Goal: Register for event/course

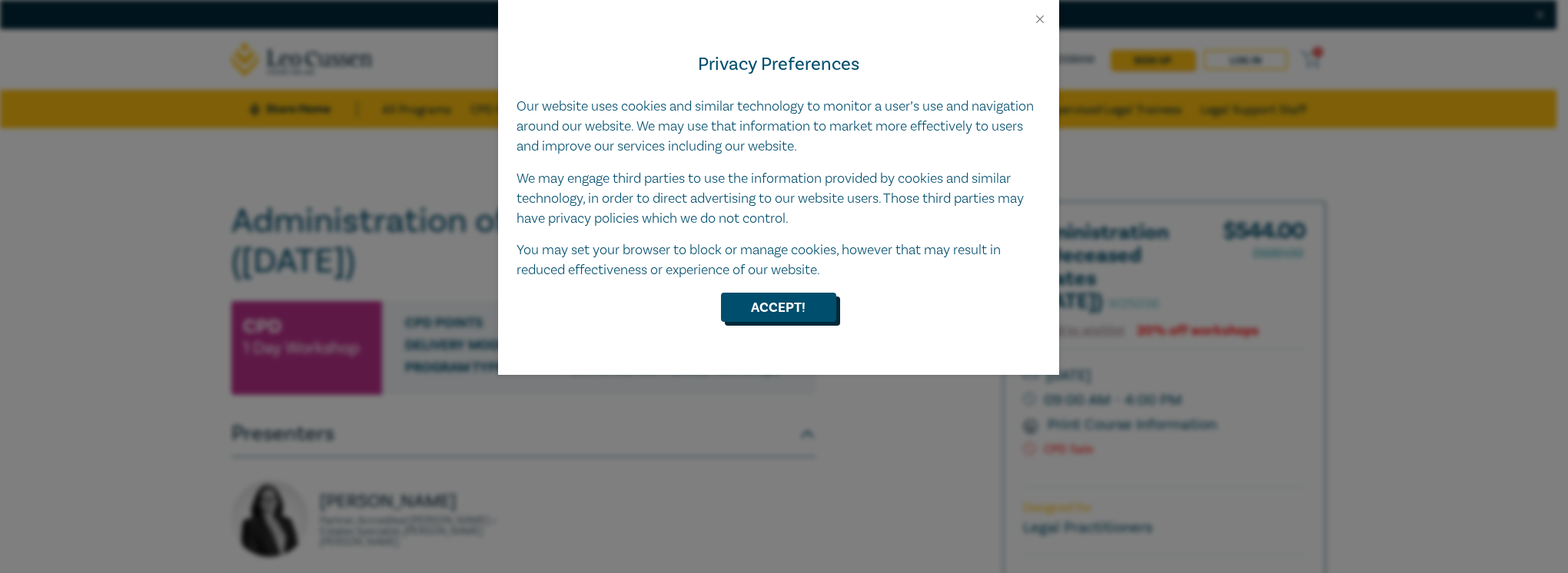
click at [800, 309] on button "Accept!" at bounding box center [779, 308] width 115 height 30
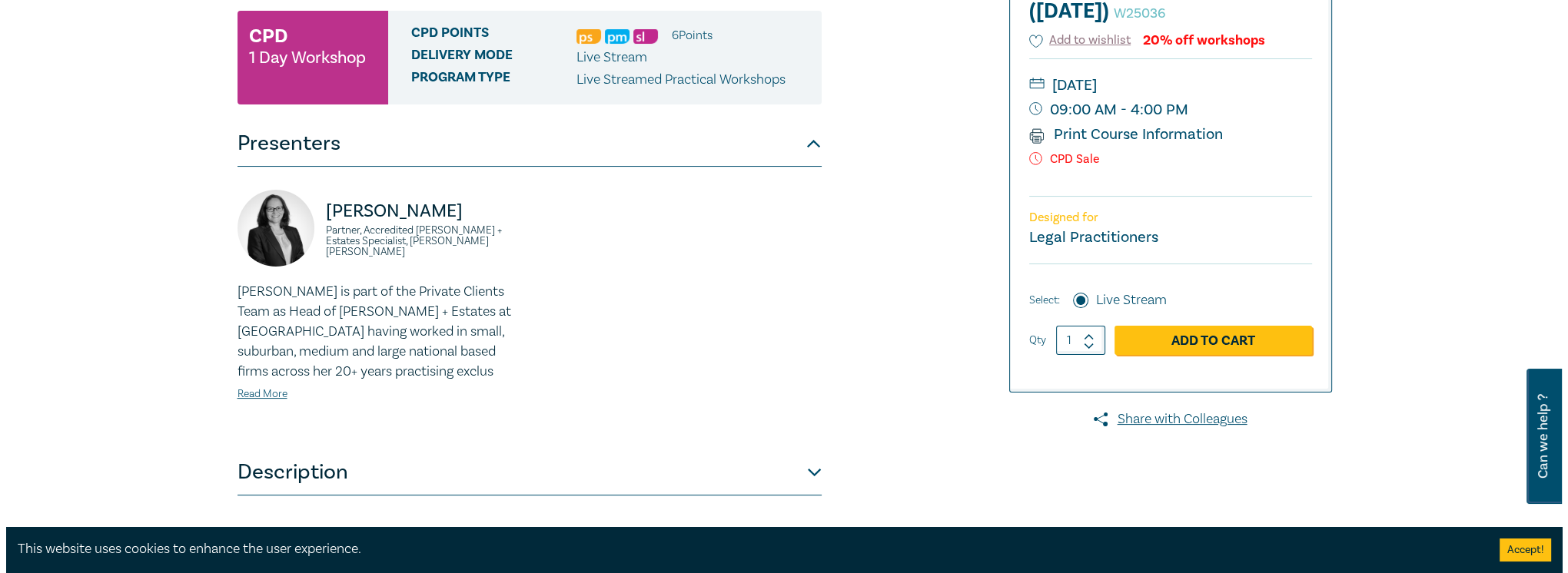
scroll to position [308, 0]
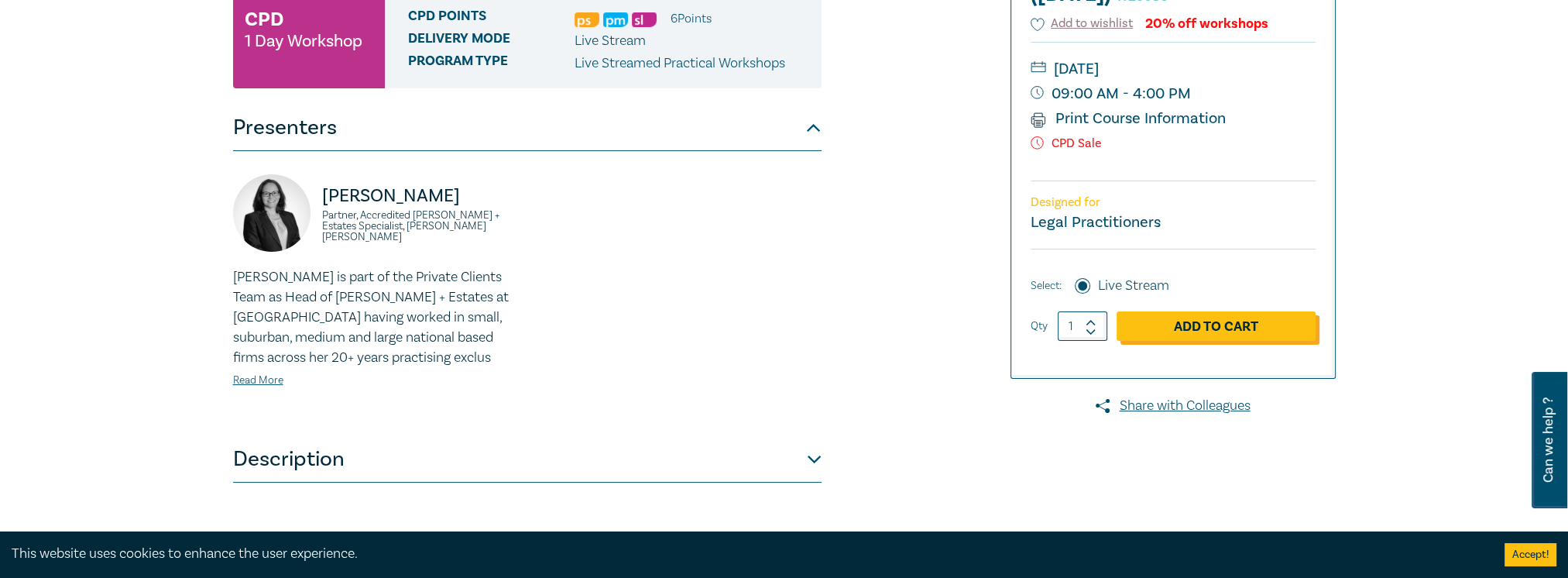
click at [1197, 327] on link "Add to Cart" at bounding box center [1216, 326] width 199 height 30
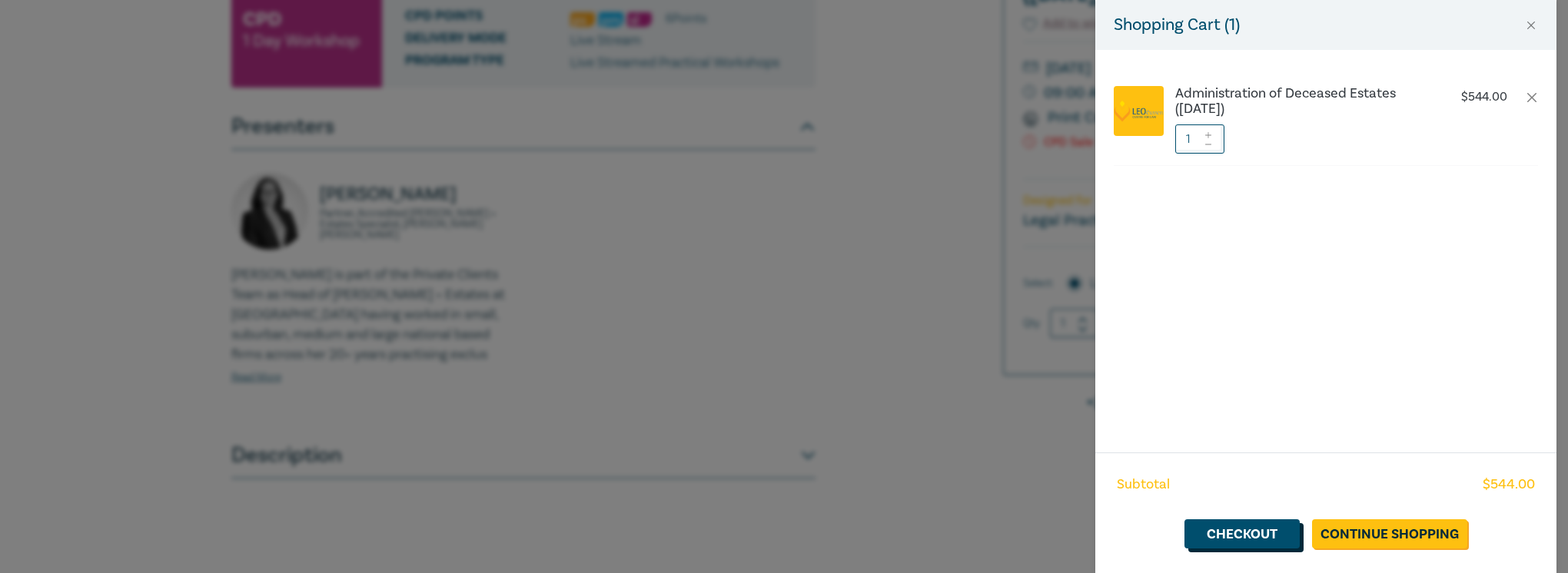
click at [1250, 535] on link "Checkout" at bounding box center [1241, 535] width 115 height 30
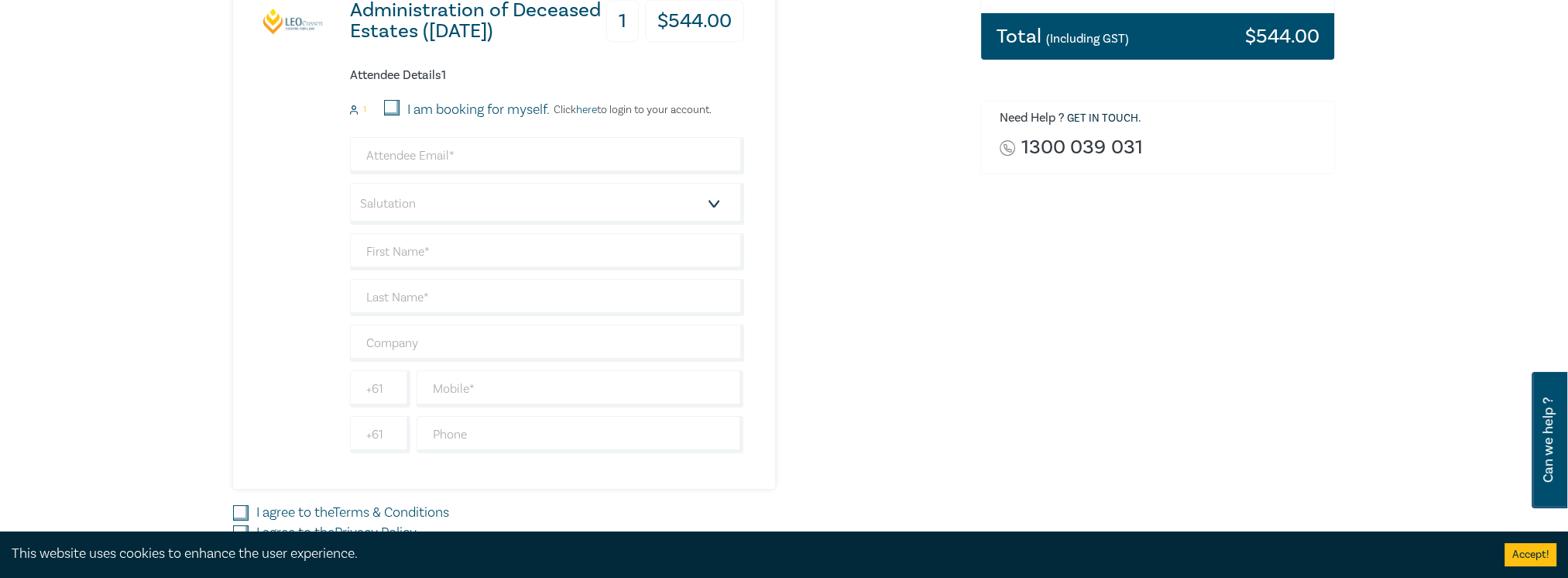
scroll to position [387, 0]
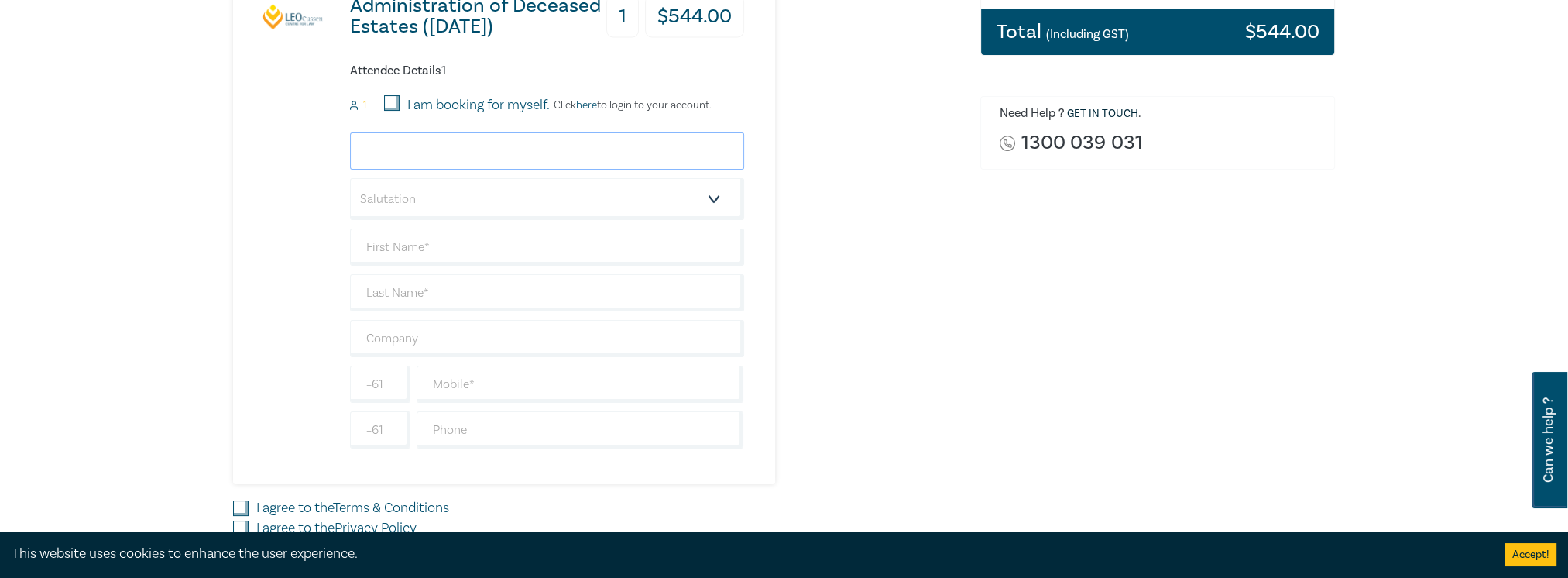
click at [497, 153] on input "email" at bounding box center [547, 150] width 395 height 37
type input "[EMAIL_ADDRESS][DOMAIN_NAME]"
click at [713, 197] on select "Salutation Mr. Mrs. Ms. Miss Dr. Prof. Other" at bounding box center [547, 199] width 395 height 42
select select "Ms."
click at [350, 178] on select "Salutation Mr. Mrs. Ms. Miss Dr. Prof. Other" at bounding box center [547, 199] width 395 height 42
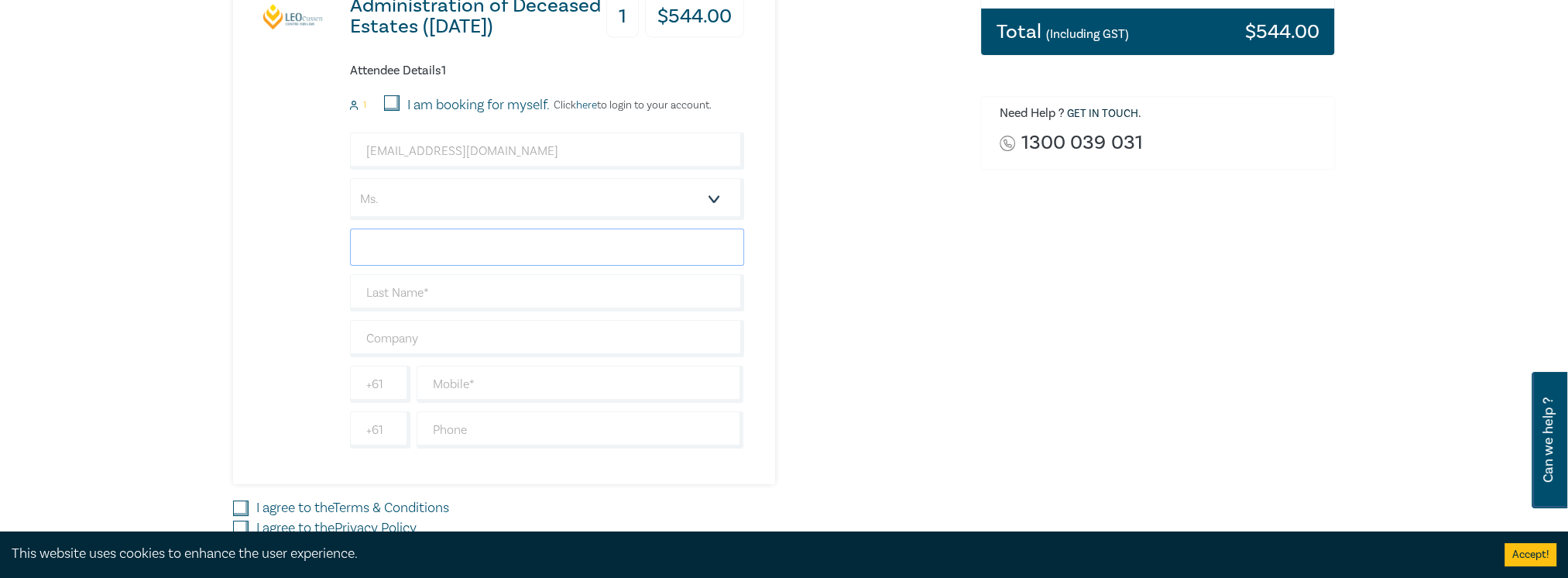
click at [483, 245] on input "text" at bounding box center [547, 247] width 395 height 37
type input "[PERSON_NAME]"
type input "Nicholls"
type input "[PERSON_NAME] [PERSON_NAME] Lawyers"
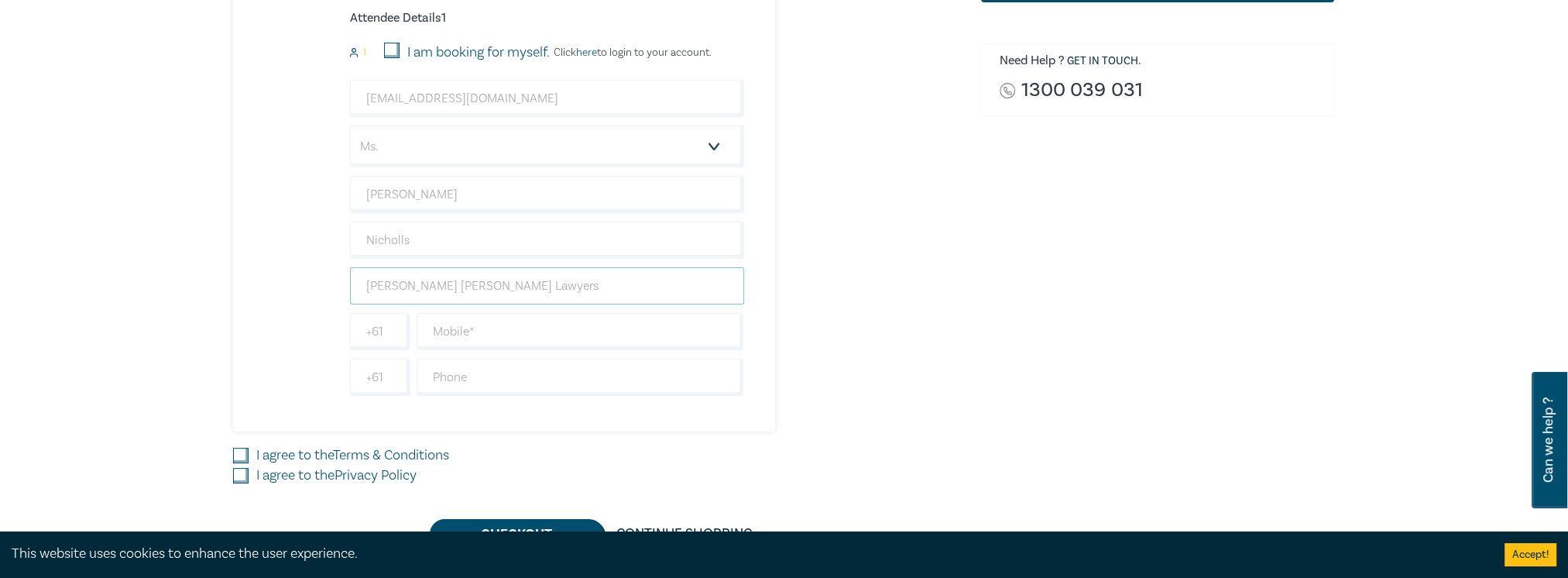
scroll to position [465, 0]
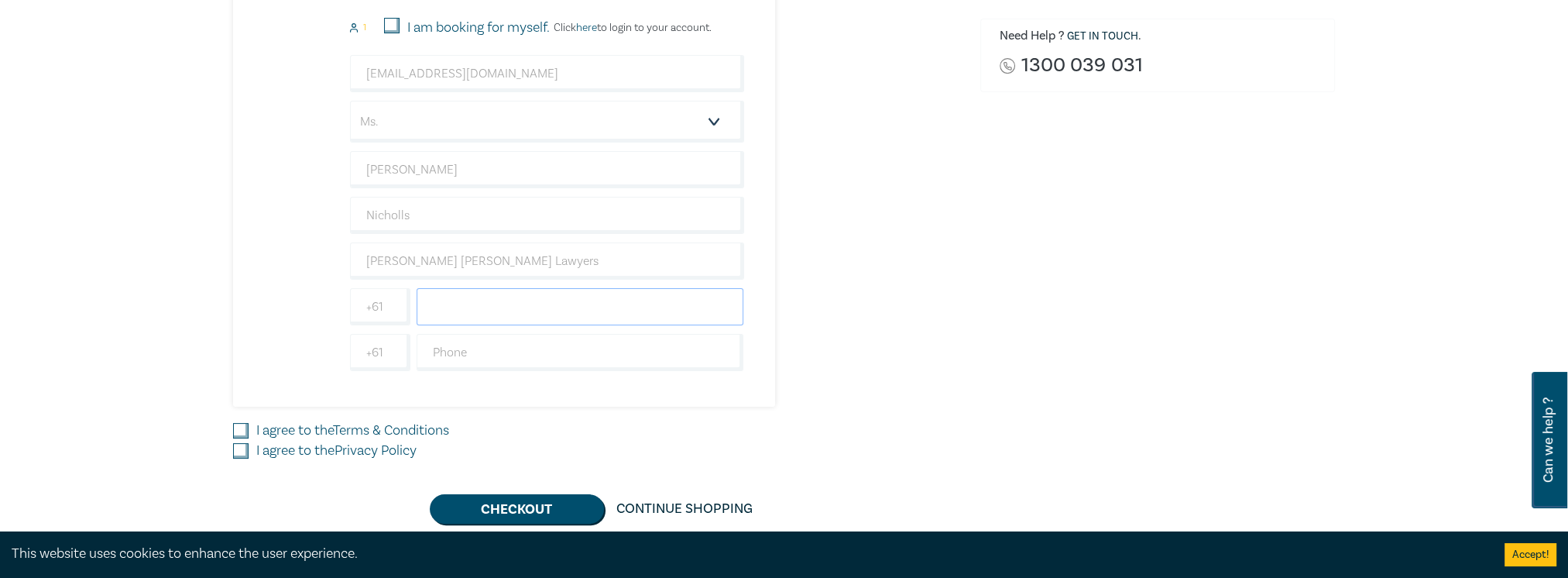
click at [464, 306] on input "text" at bounding box center [581, 306] width 328 height 37
type input "0396422224"
click at [461, 352] on input "text" at bounding box center [581, 352] width 328 height 37
type input "0396422224"
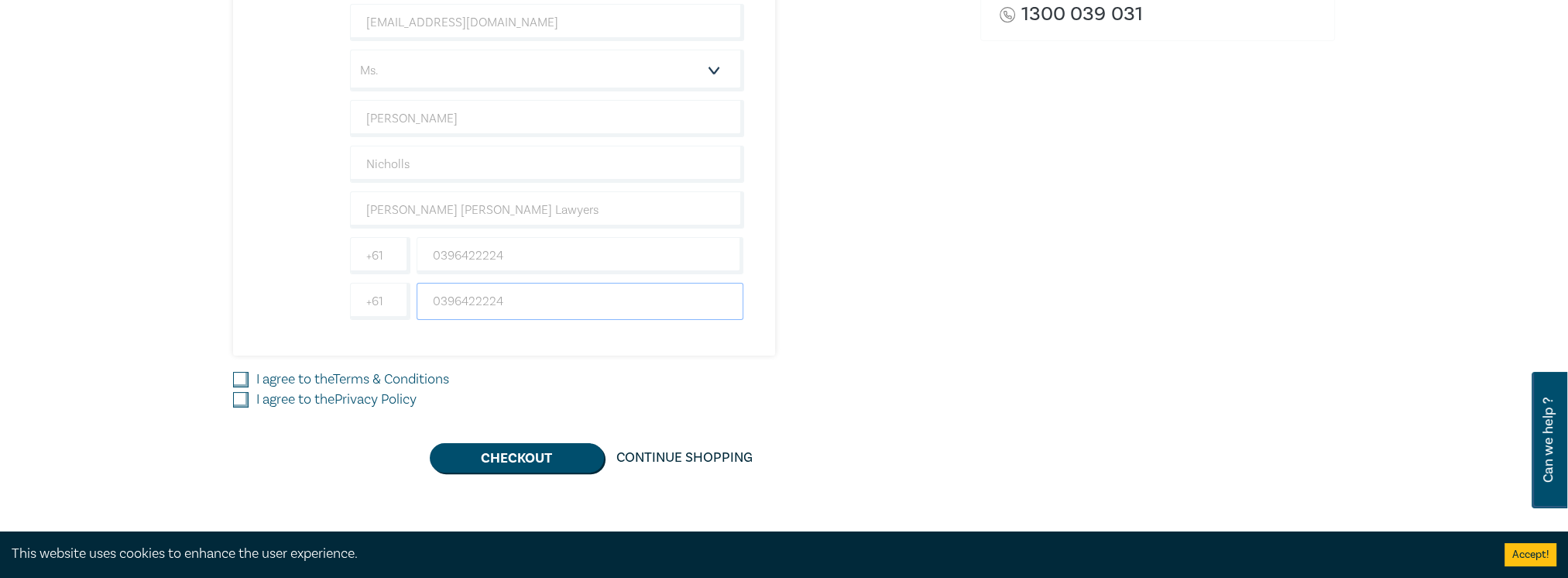
scroll to position [542, 0]
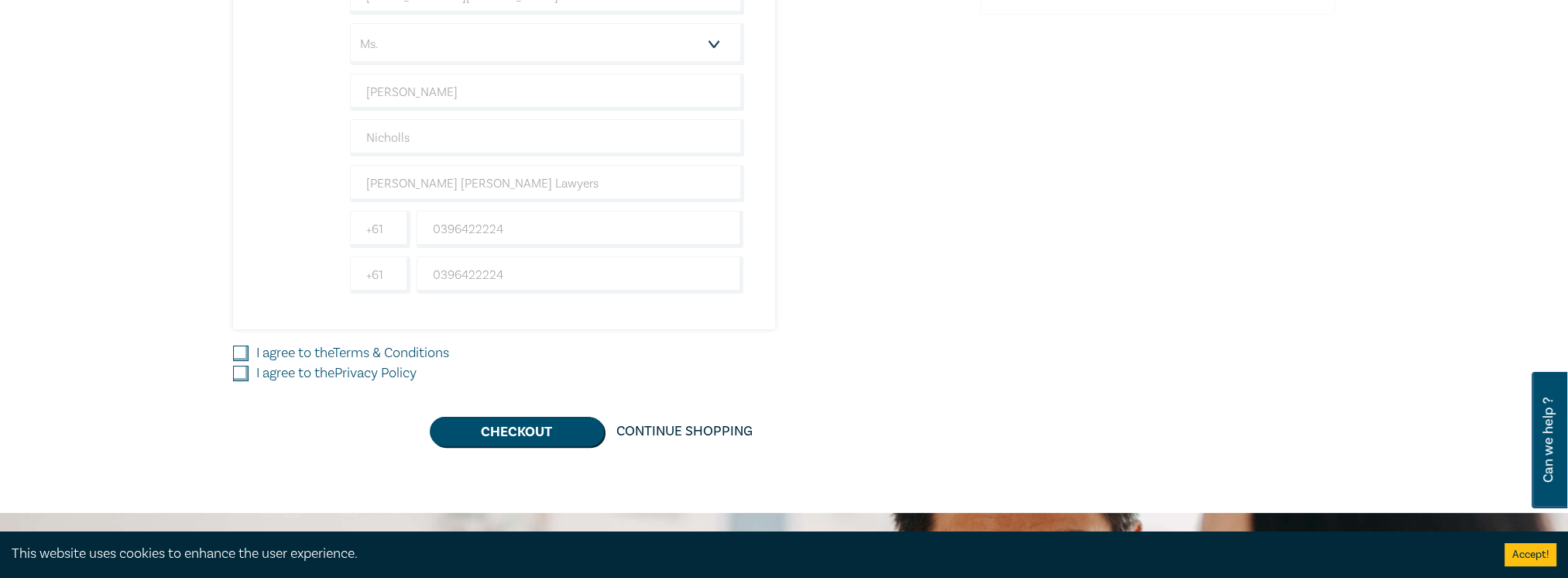
click at [244, 346] on input "I agree to the Terms & Conditions" at bounding box center [241, 353] width 16 height 16
checkbox input "true"
click at [243, 368] on input "I agree to the Privacy Policy" at bounding box center [241, 374] width 16 height 16
checkbox input "true"
click at [546, 433] on button "Checkout" at bounding box center [516, 432] width 174 height 30
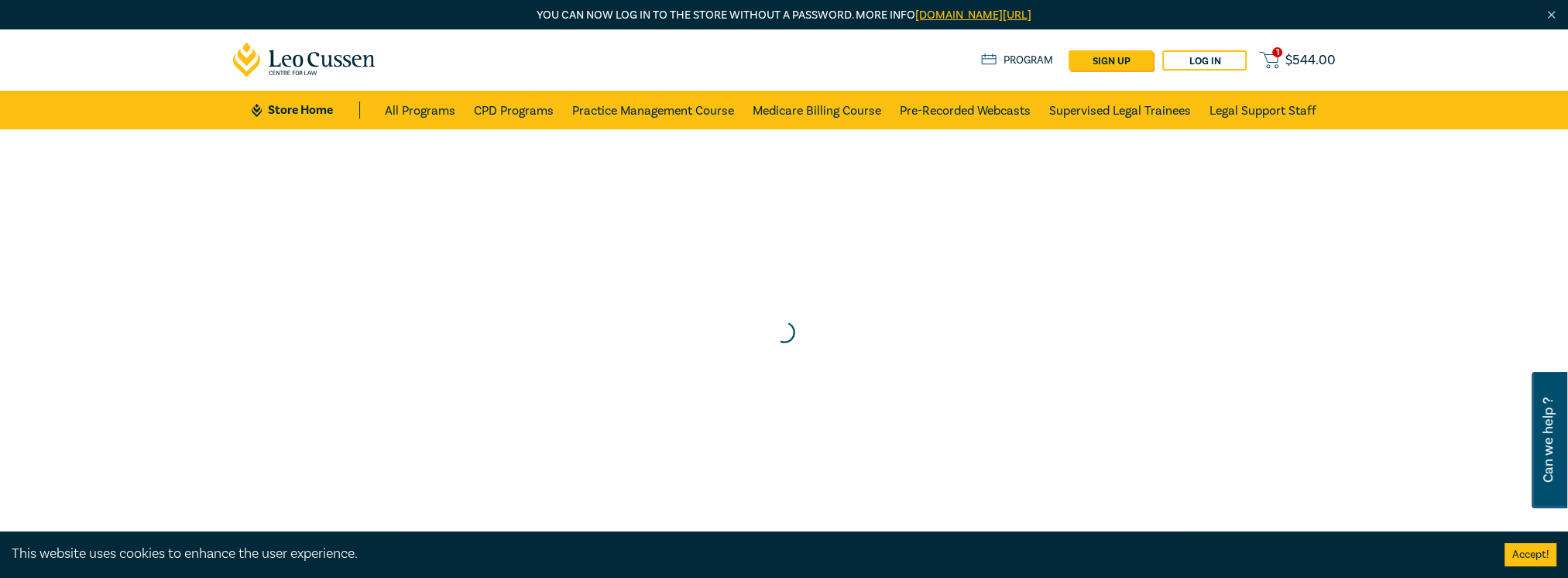
scroll to position [0, 0]
